Goal: Contribute content: Add original content to the website for others to see

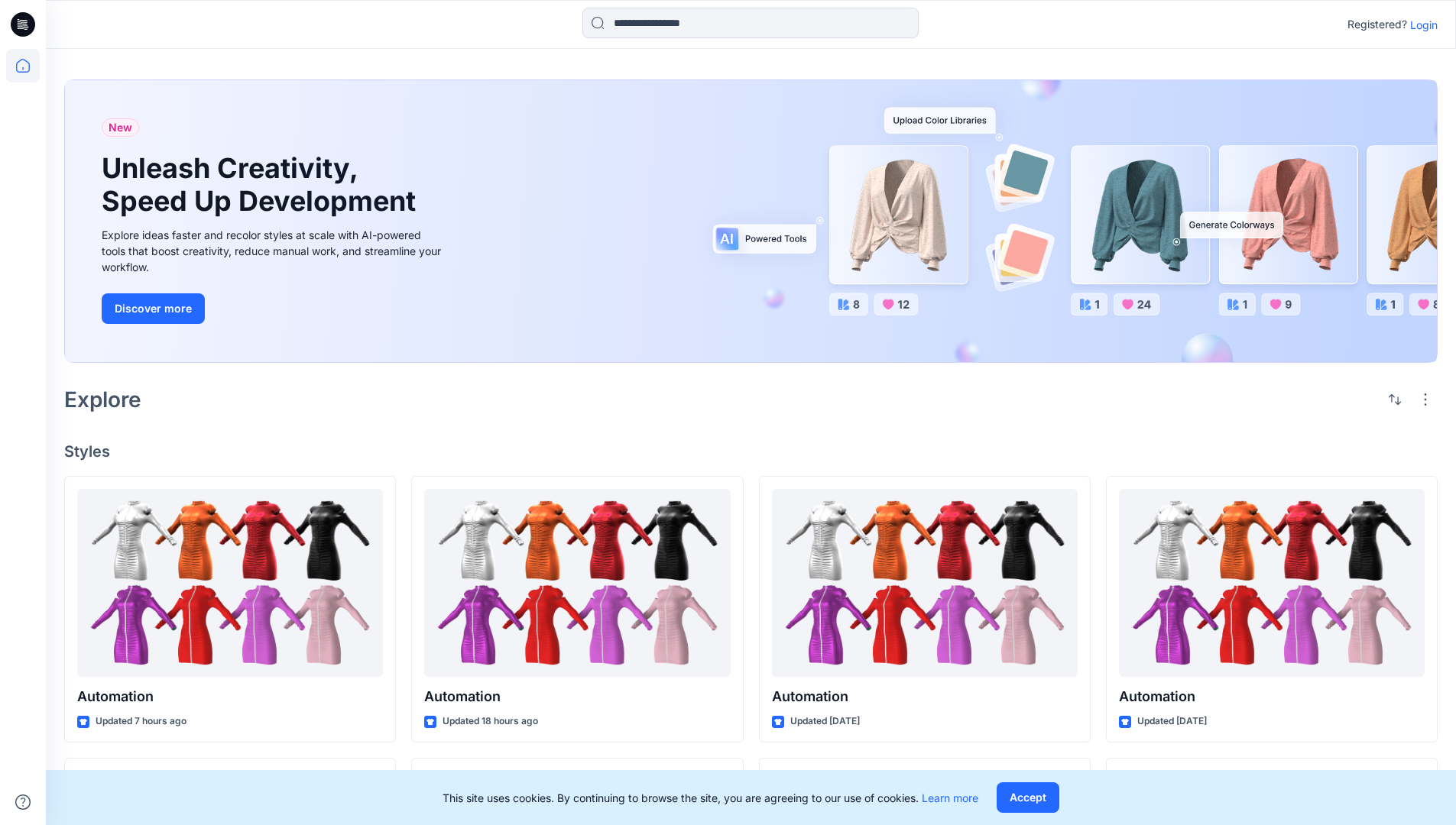
click at [1421, 25] on p "Login" at bounding box center [1424, 24] width 27 height 16
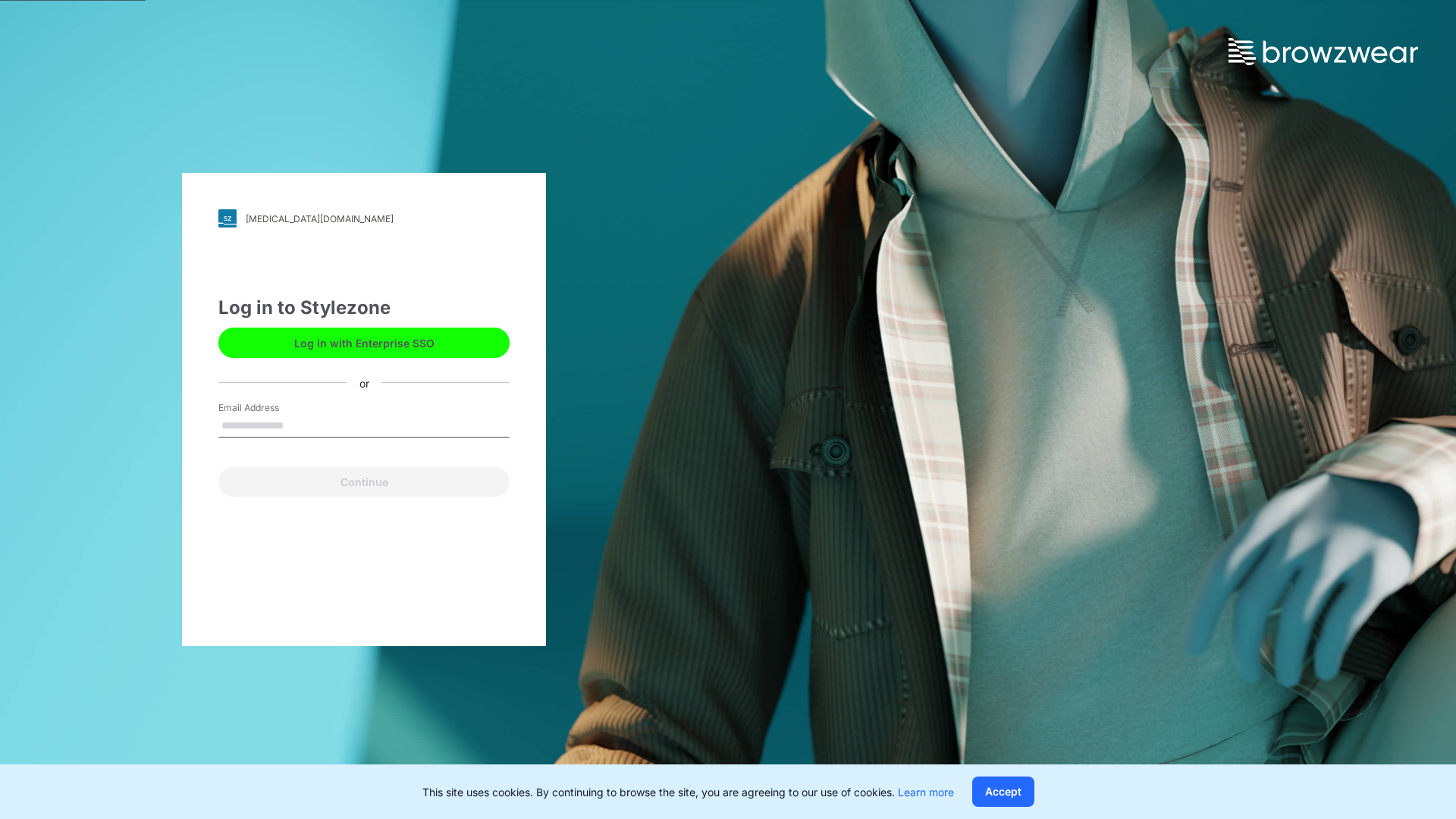
click at [299, 425] on input "Email Address" at bounding box center [364, 426] width 291 height 23
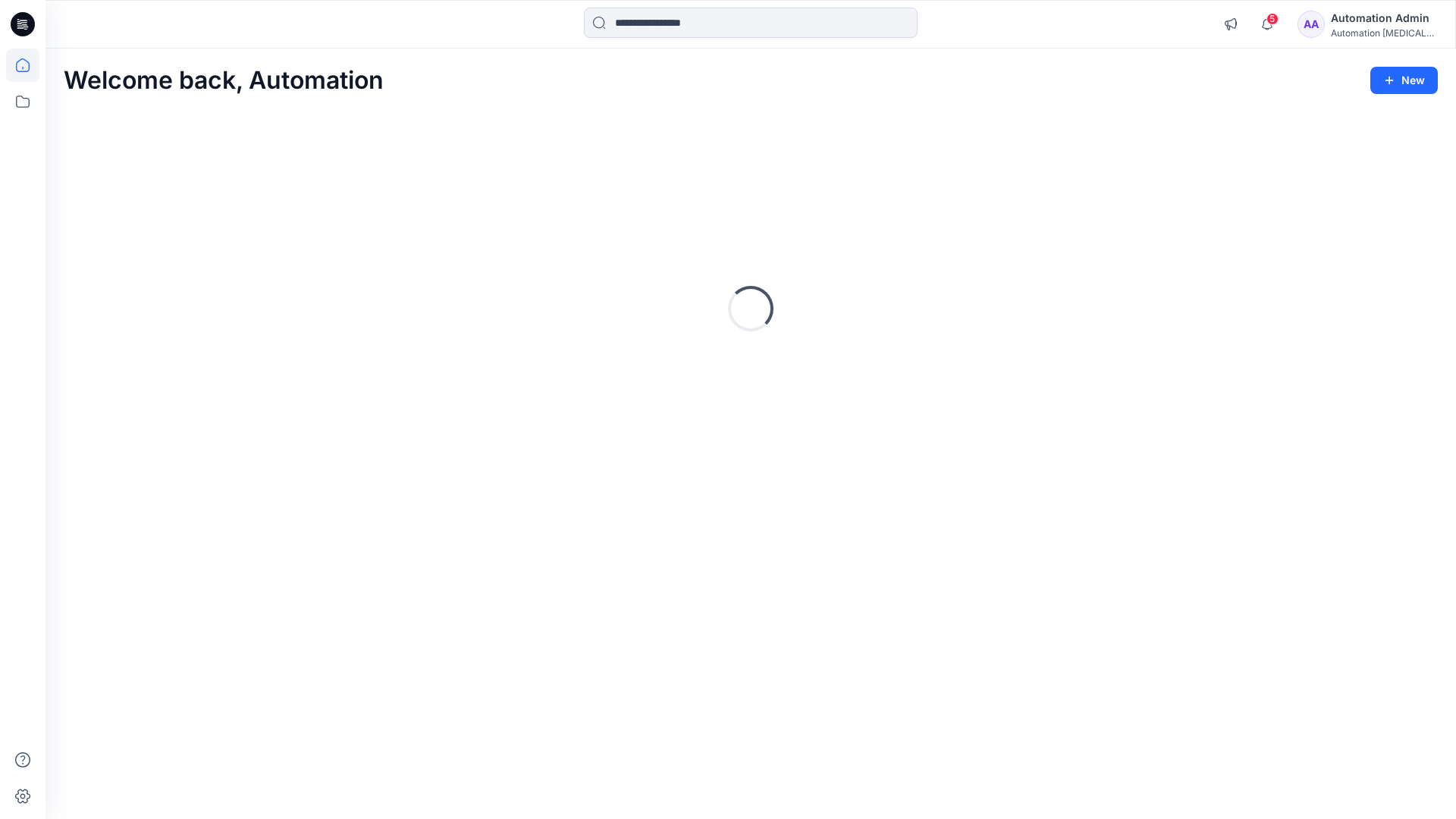
click at [29, 65] on icon at bounding box center [22, 65] width 14 height 14
click at [1422, 81] on button "New" at bounding box center [1404, 80] width 68 height 27
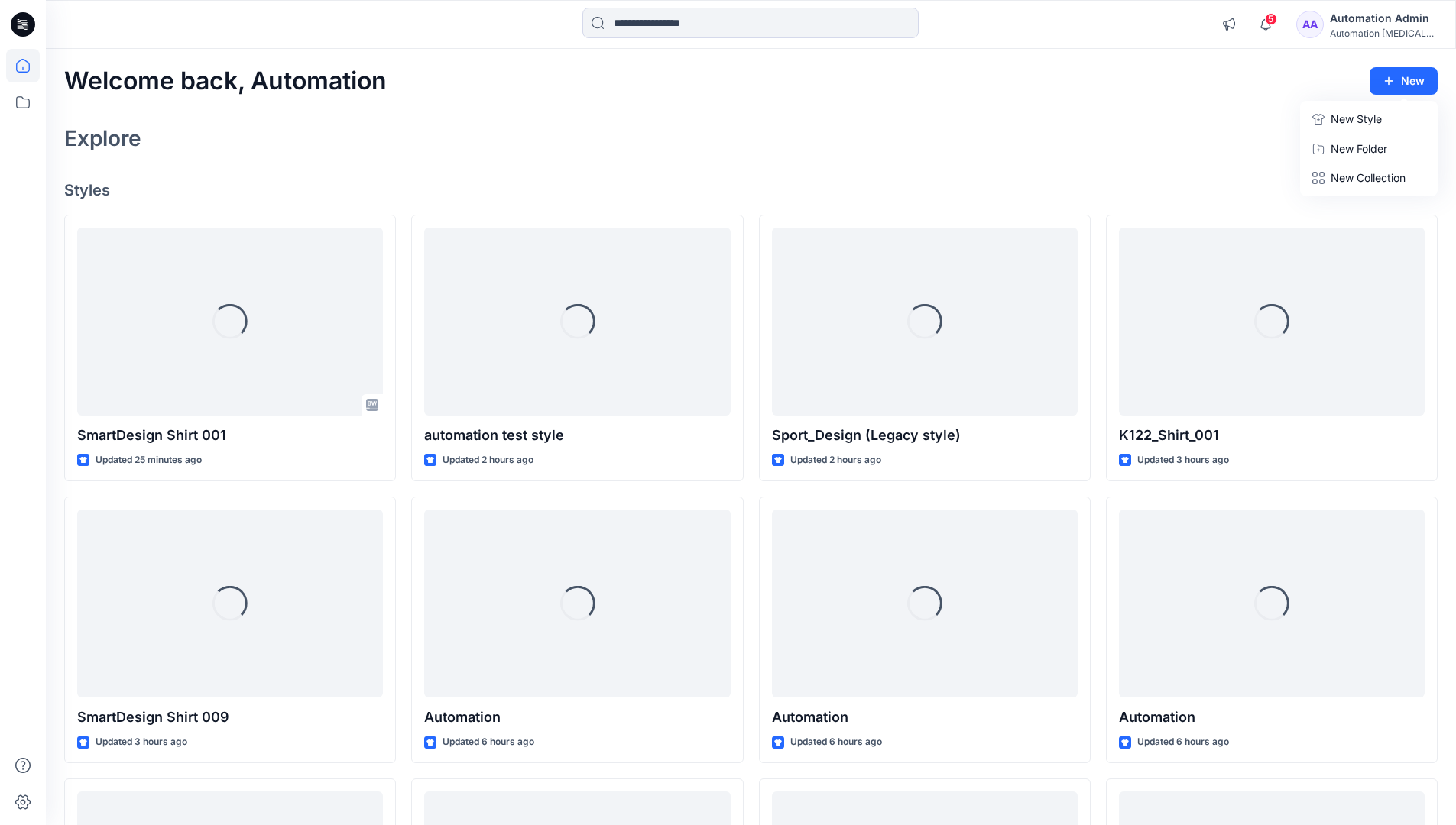
click at [1370, 115] on p "New Style" at bounding box center [1356, 120] width 51 height 18
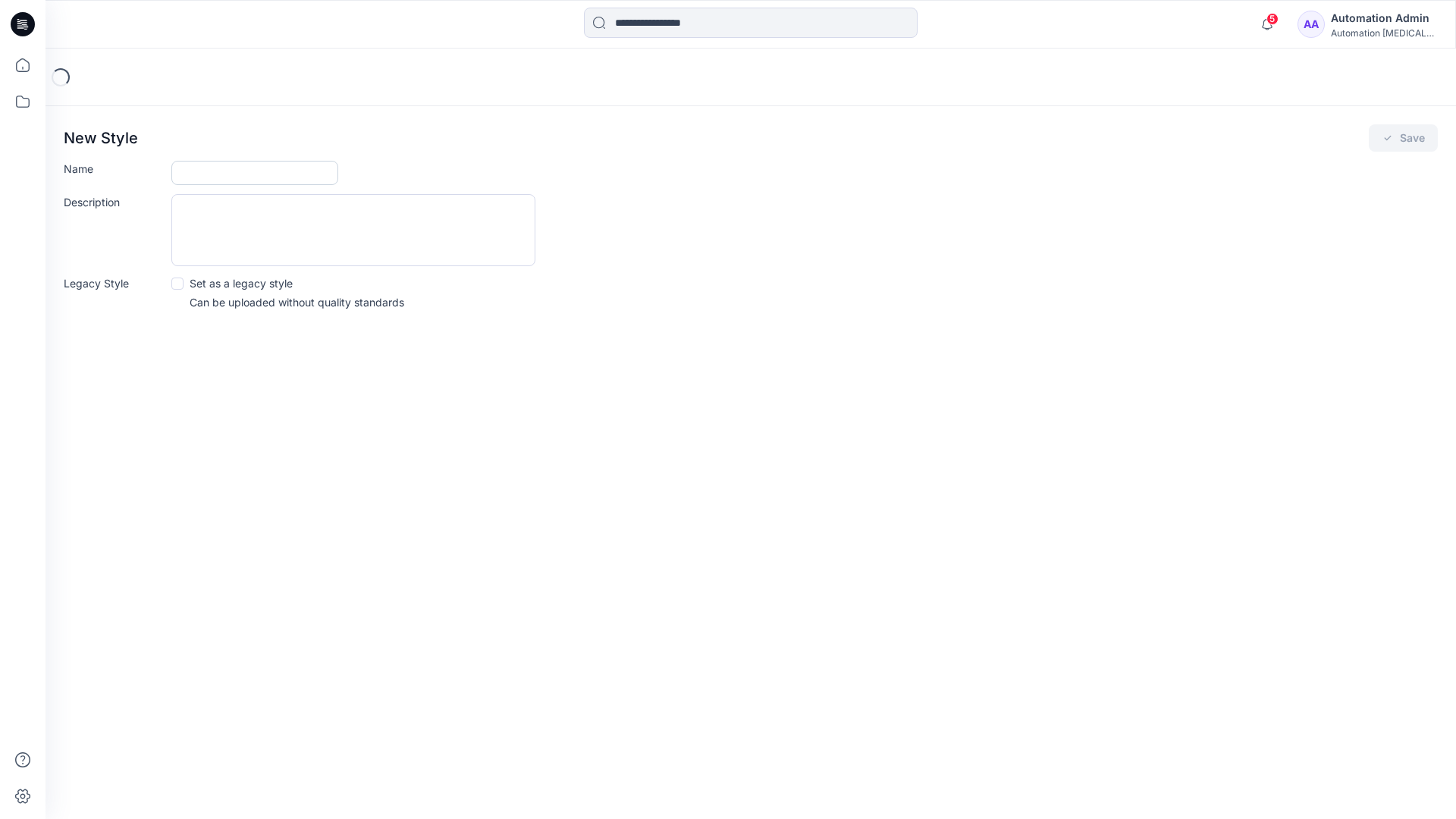
click at [201, 170] on input "Name" at bounding box center [255, 173] width 167 height 25
type input "**********"
click at [178, 286] on span at bounding box center [178, 283] width 12 height 12
click at [1403, 137] on button "Save" at bounding box center [1404, 137] width 69 height 27
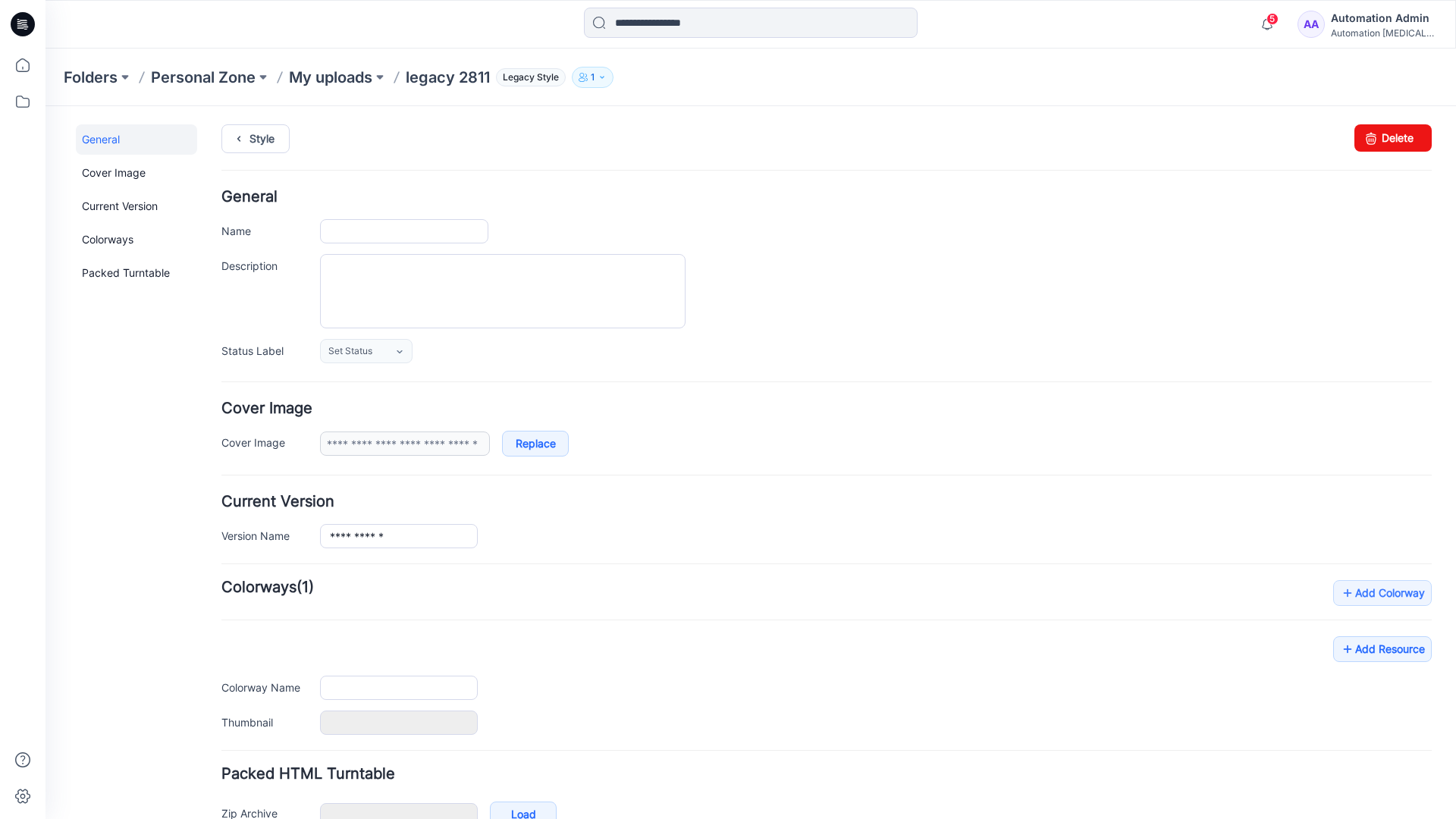
type input "**********"
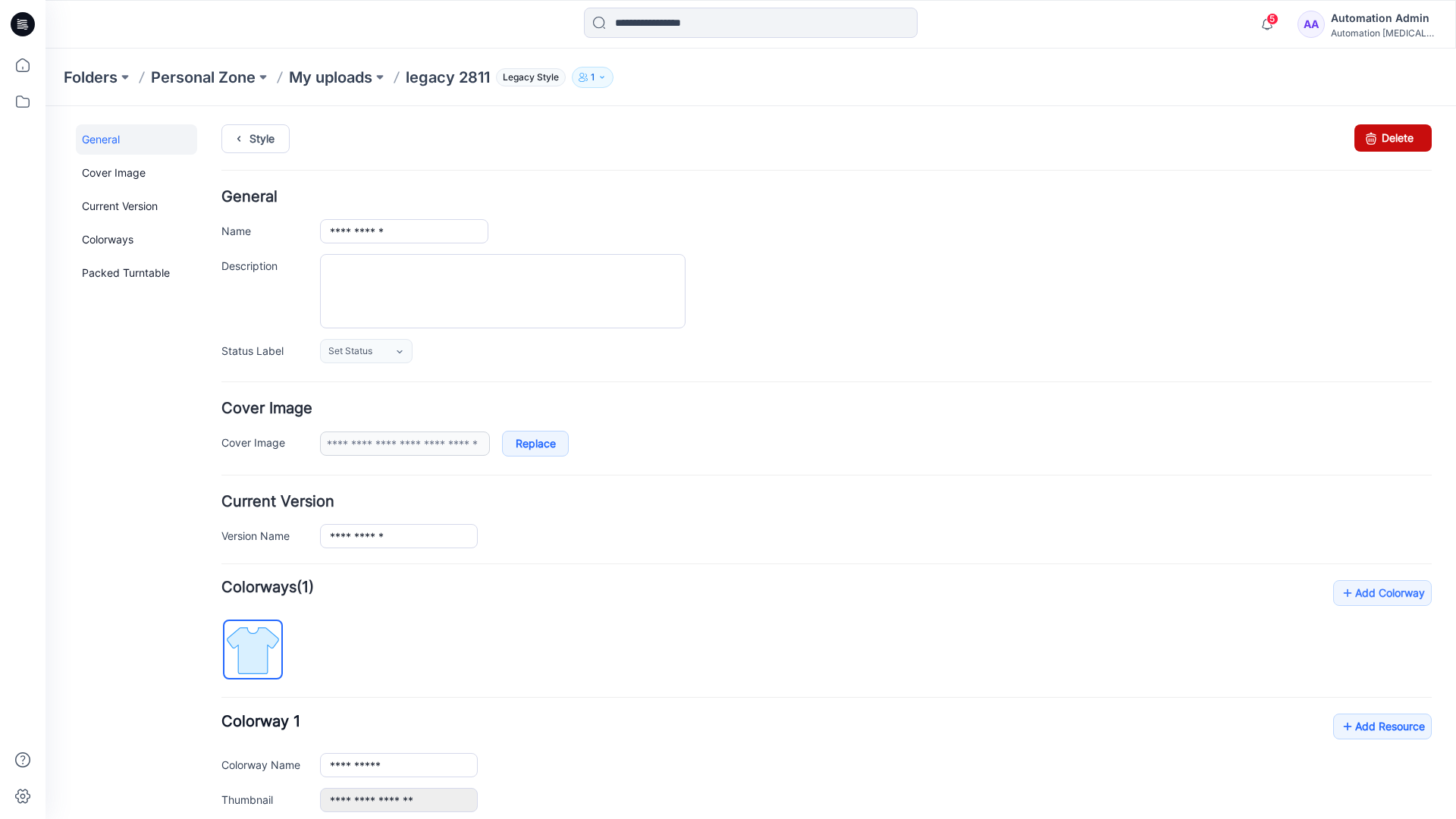
click at [1382, 140] on link "Delete" at bounding box center [1393, 137] width 78 height 27
